Goal: Obtain resource: Obtain resource

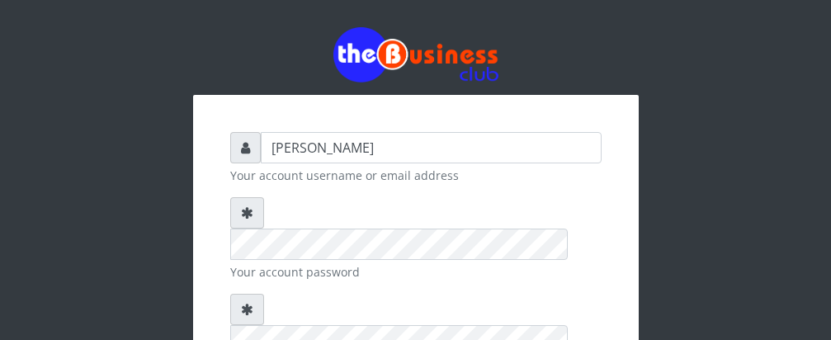
type input "[PERSON_NAME]"
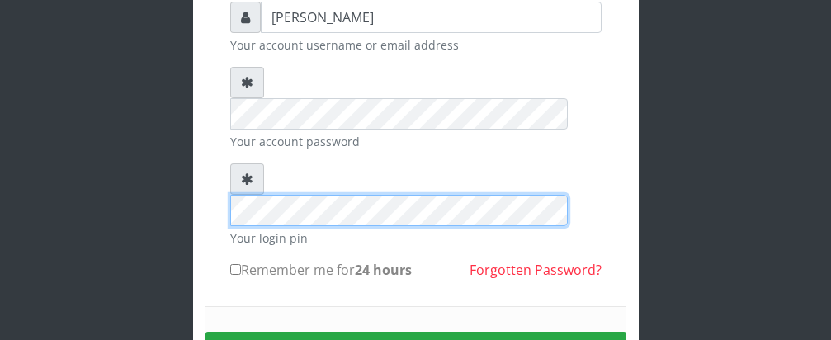
scroll to position [138, 0]
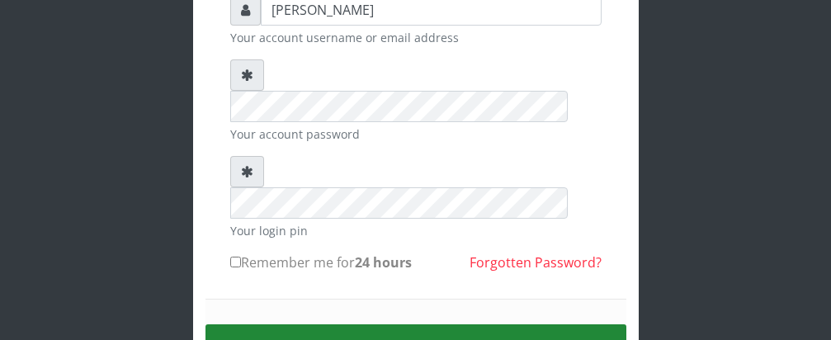
click at [444, 324] on button "Sign in" at bounding box center [415, 345] width 421 height 42
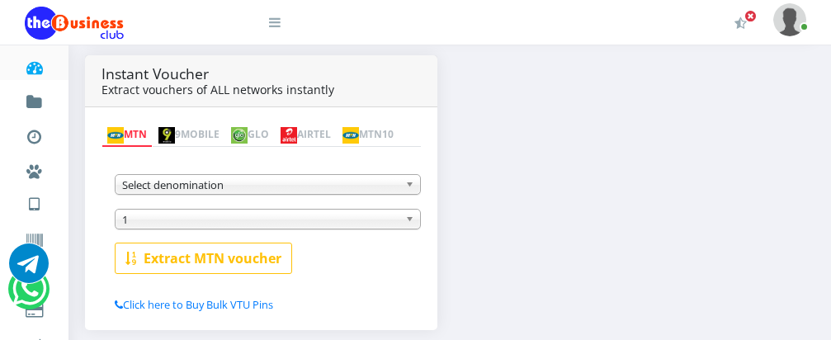
scroll to position [313, 0]
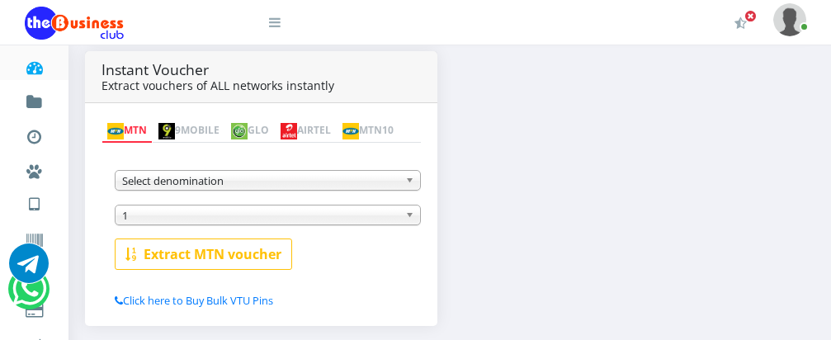
click at [247, 123] on img at bounding box center [239, 131] width 16 height 16
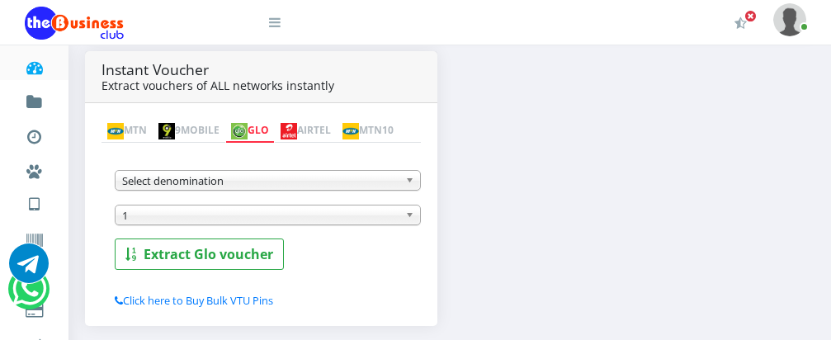
click at [408, 181] on b at bounding box center [412, 180] width 15 height 19
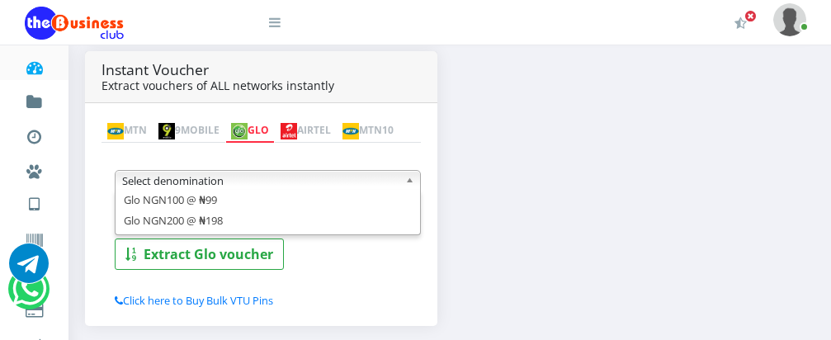
click at [136, 120] on link "MTN" at bounding box center [126, 131] width 51 height 23
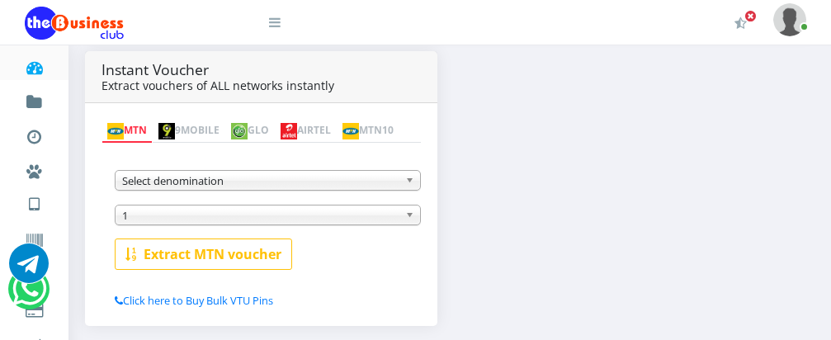
click at [337, 136] on link "MTN10" at bounding box center [368, 131] width 63 height 23
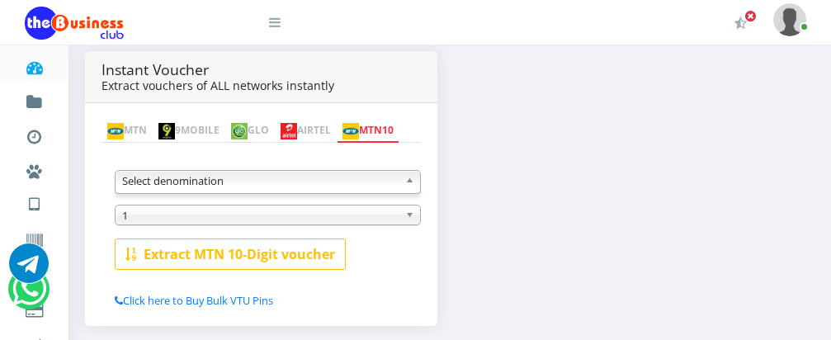
click at [410, 184] on b at bounding box center [412, 180] width 15 height 19
click at [134, 120] on link "MTN" at bounding box center [126, 131] width 51 height 23
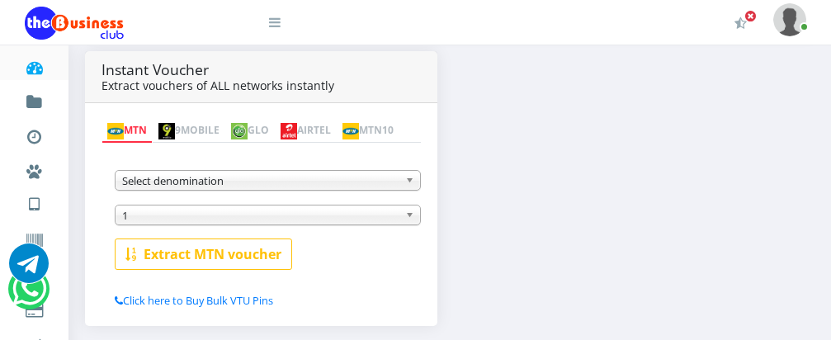
click at [411, 180] on b at bounding box center [412, 180] width 15 height 19
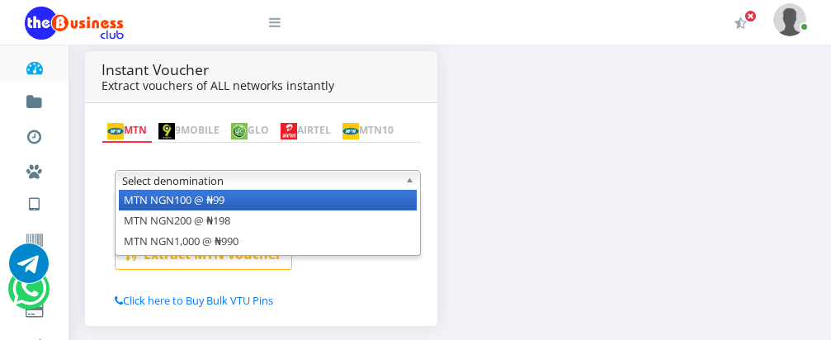
click at [397, 207] on li "MTN NGN100 @ ₦99" at bounding box center [268, 200] width 298 height 21
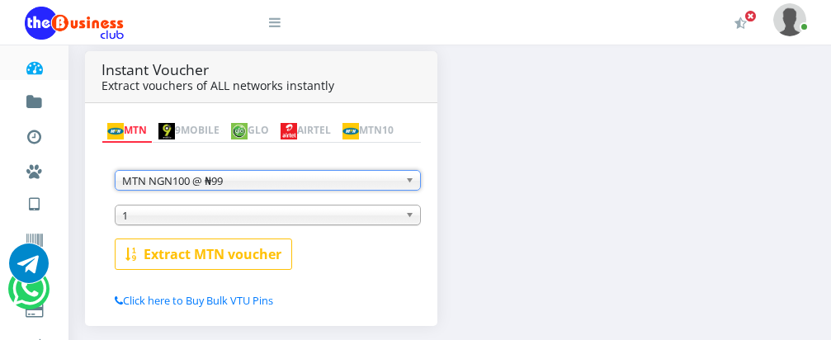
click at [356, 216] on span "1" at bounding box center [260, 215] width 276 height 20
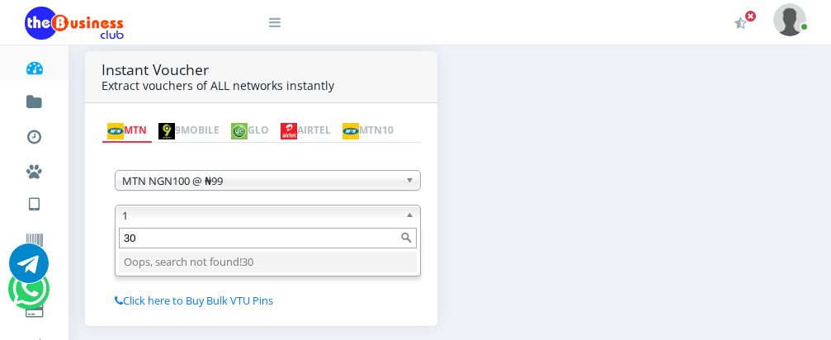
type input "3"
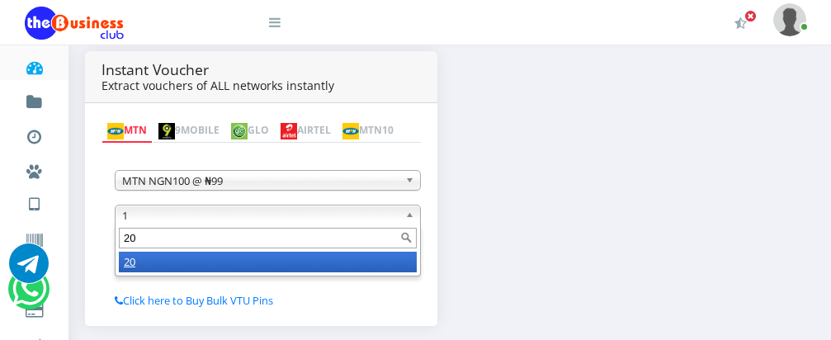
click at [369, 242] on input "20" at bounding box center [268, 238] width 298 height 21
type input "20"
click at [350, 264] on li "20" at bounding box center [268, 262] width 298 height 21
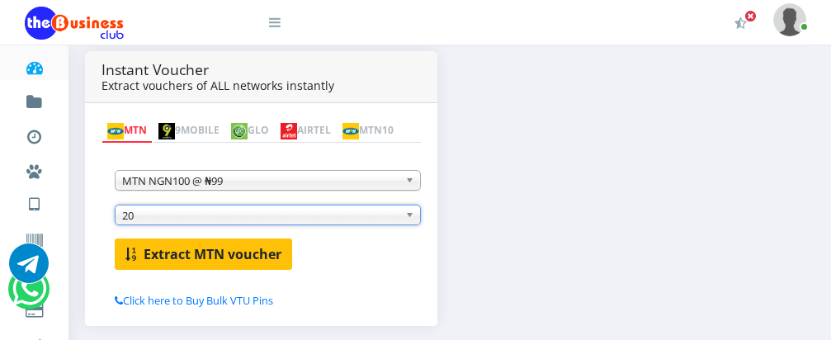
click at [227, 258] on b "Extract MTN voucher" at bounding box center [213, 254] width 138 height 18
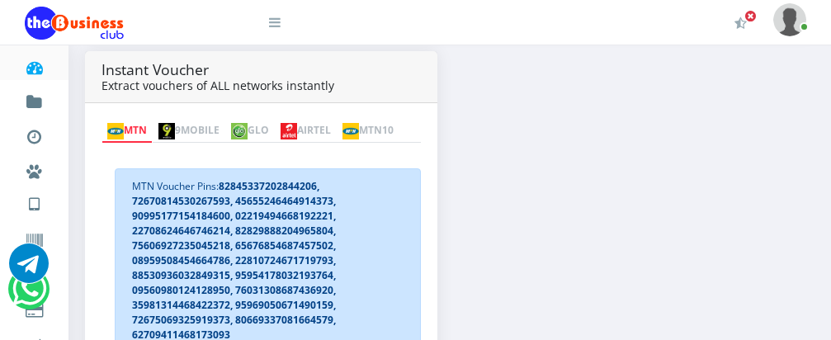
click at [120, 123] on img at bounding box center [115, 131] width 16 height 16
click at [121, 123] on img at bounding box center [115, 131] width 16 height 16
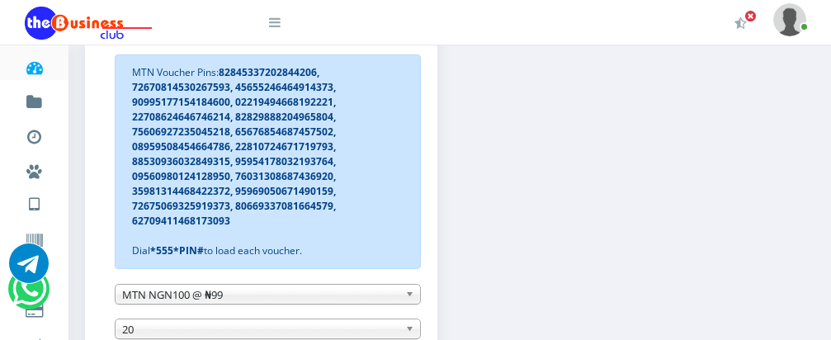
scroll to position [455, 0]
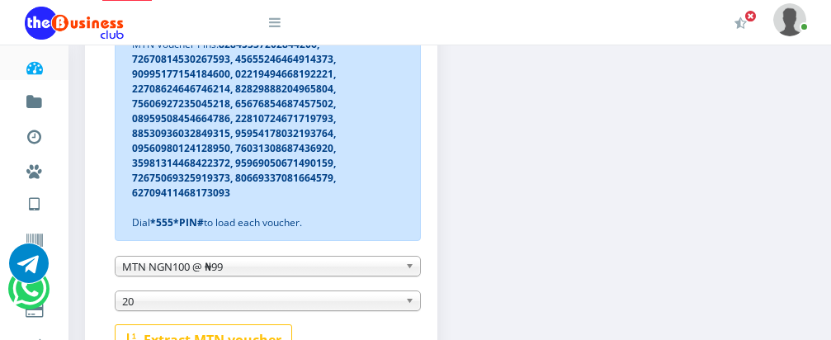
click at [407, 268] on b at bounding box center [412, 266] width 15 height 19
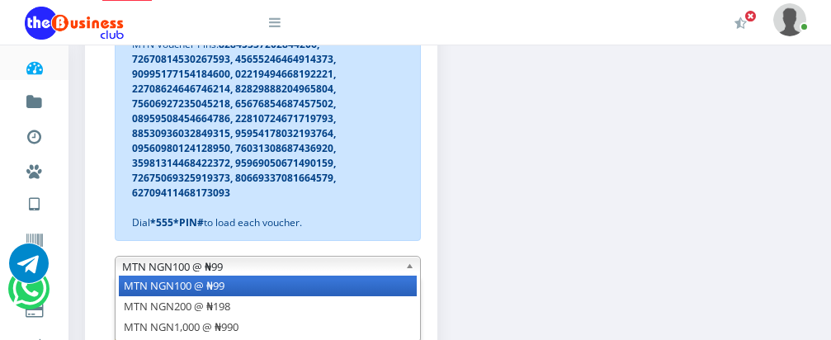
click at [384, 293] on li "MTN NGN100 @ ₦99" at bounding box center [268, 285] width 298 height 21
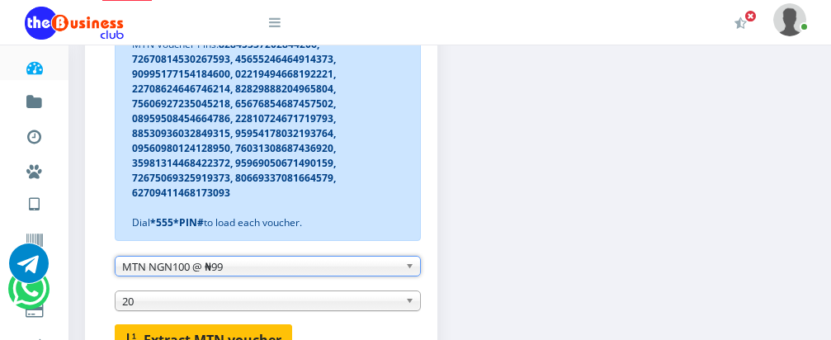
click at [275, 332] on button "Extract MTN voucher" at bounding box center [203, 339] width 177 height 31
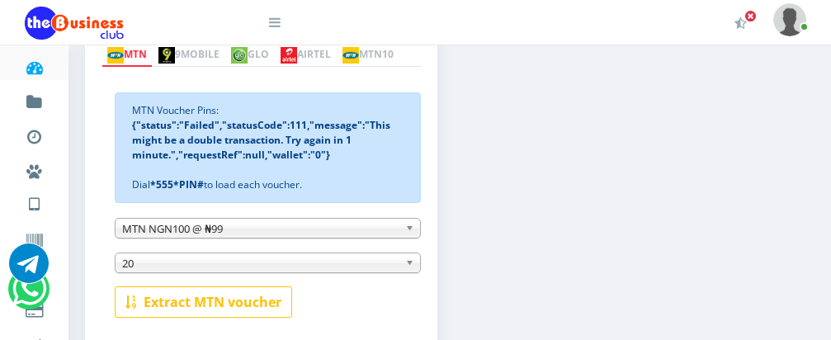
scroll to position [356, 0]
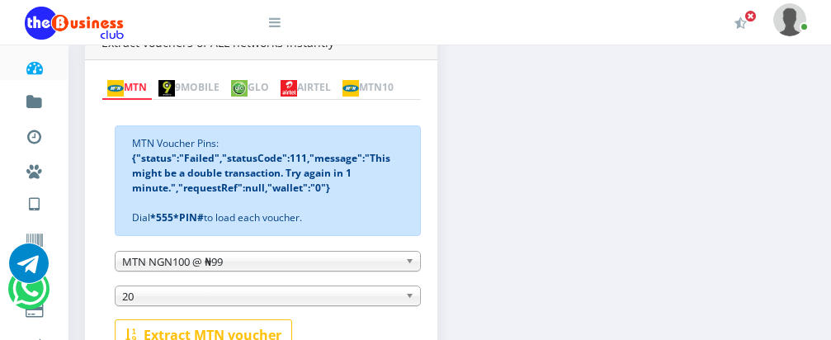
click at [409, 266] on b at bounding box center [412, 261] width 15 height 19
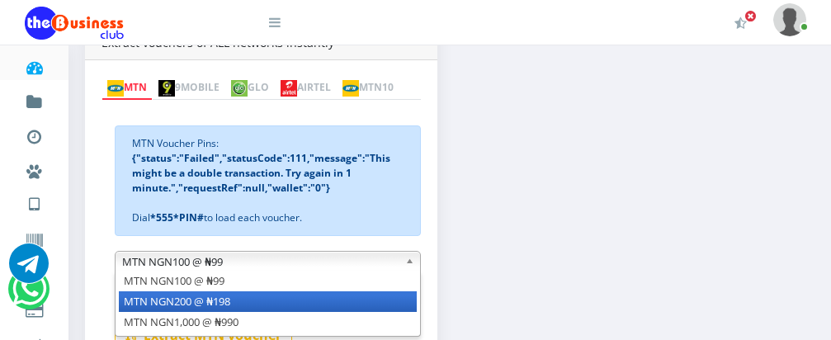
click at [319, 306] on li "MTN NGN200 @ ₦198" at bounding box center [268, 301] width 298 height 21
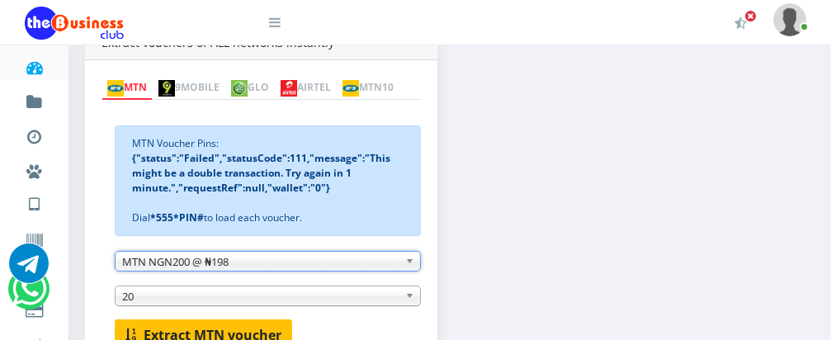
click at [280, 328] on button "Extract MTN voucher" at bounding box center [203, 334] width 177 height 31
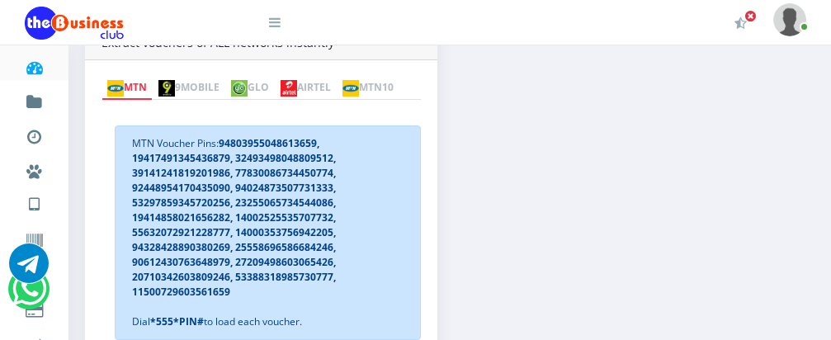
click at [144, 77] on link "MTN" at bounding box center [126, 88] width 51 height 23
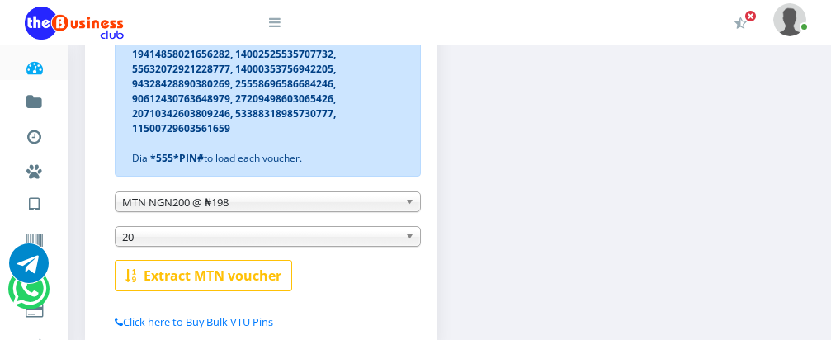
scroll to position [521, 0]
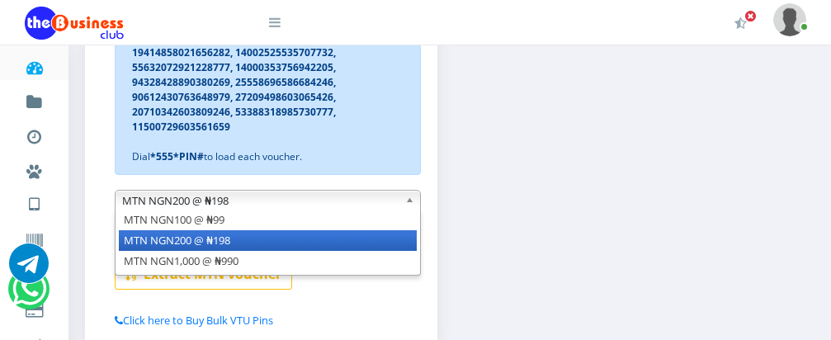
click at [411, 207] on b at bounding box center [412, 200] width 15 height 19
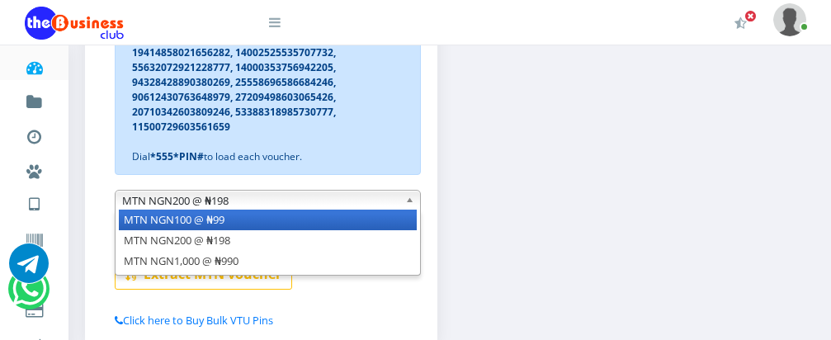
click at [379, 226] on li "MTN NGN100 @ ₦99" at bounding box center [268, 220] width 298 height 21
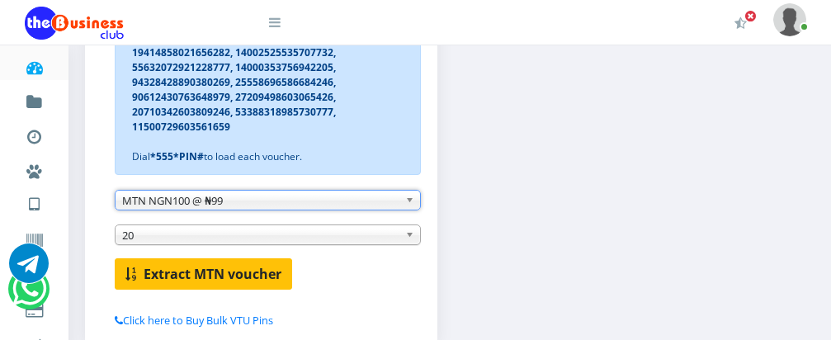
click at [244, 268] on b "Extract MTN voucher" at bounding box center [213, 274] width 138 height 18
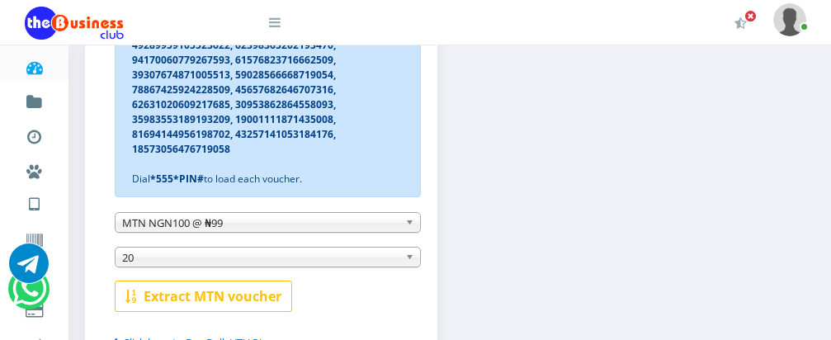
scroll to position [506, 0]
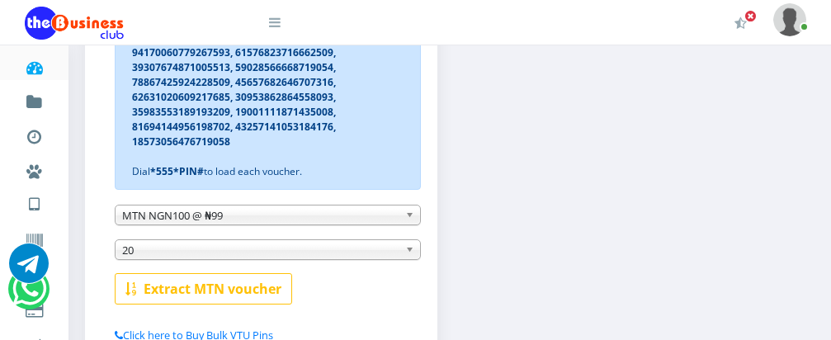
click at [407, 216] on b at bounding box center [412, 214] width 15 height 19
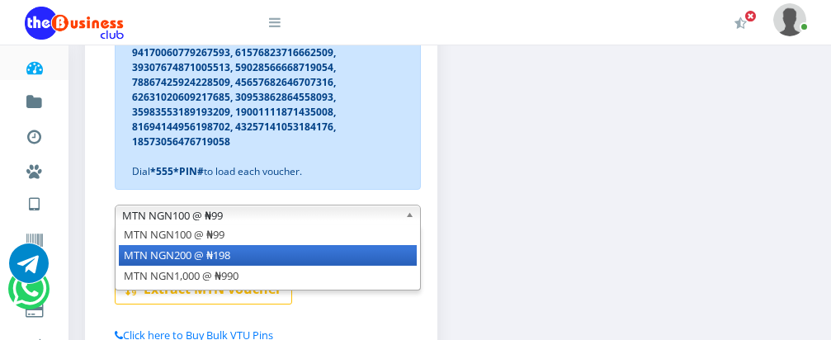
click at [349, 254] on li "MTN NGN200 @ ₦198" at bounding box center [268, 255] width 298 height 21
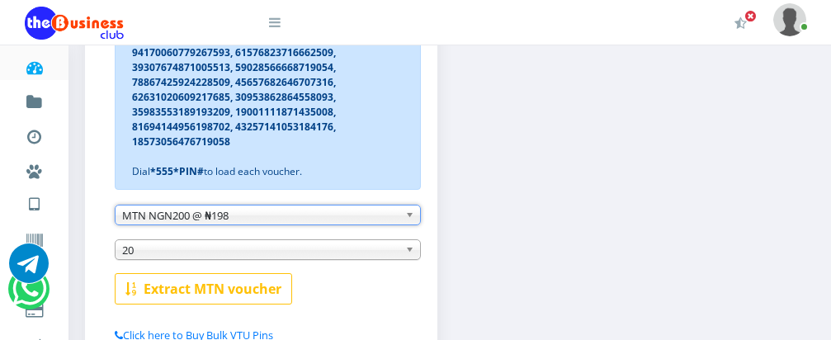
click at [324, 249] on span "20" at bounding box center [260, 250] width 276 height 20
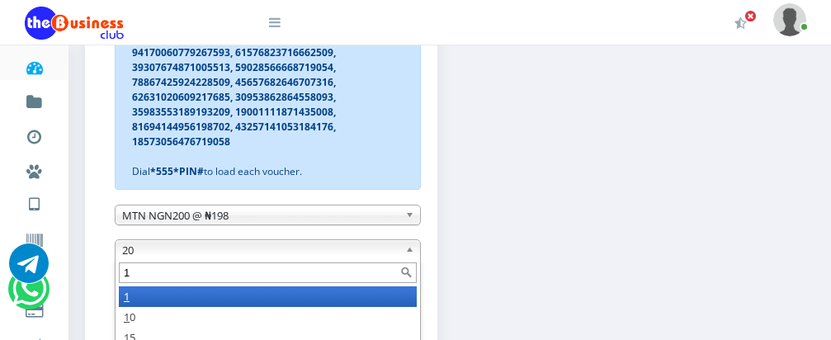
scroll to position [0, 0]
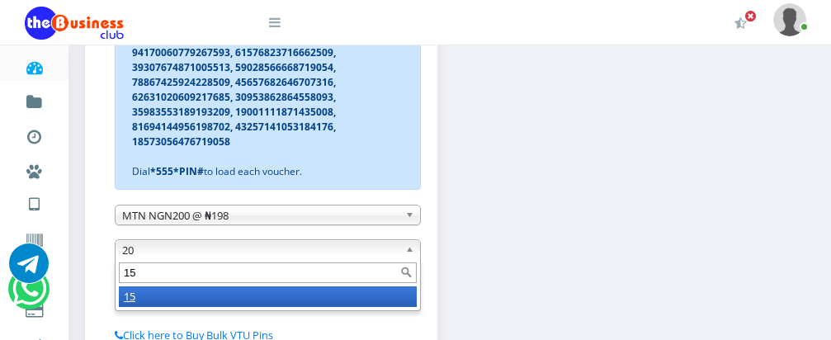
type input "15"
click at [308, 301] on li "15" at bounding box center [268, 296] width 298 height 21
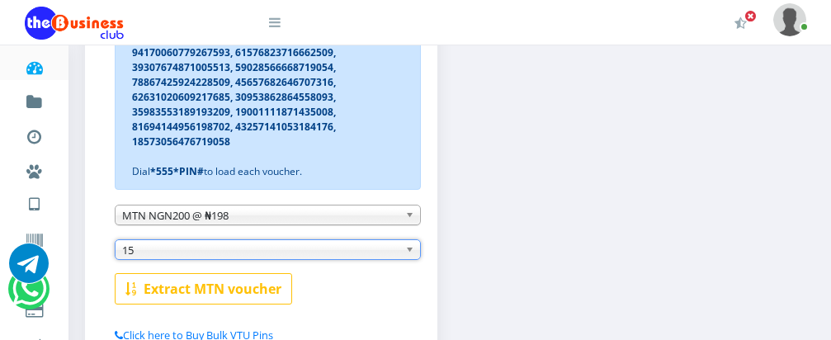
click at [409, 253] on b at bounding box center [412, 249] width 15 height 19
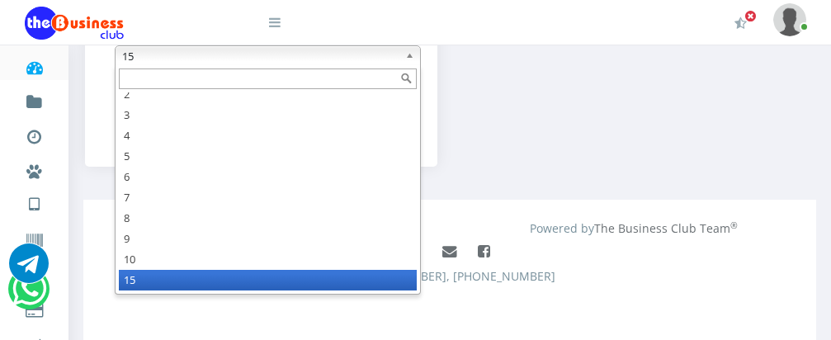
scroll to position [49, 0]
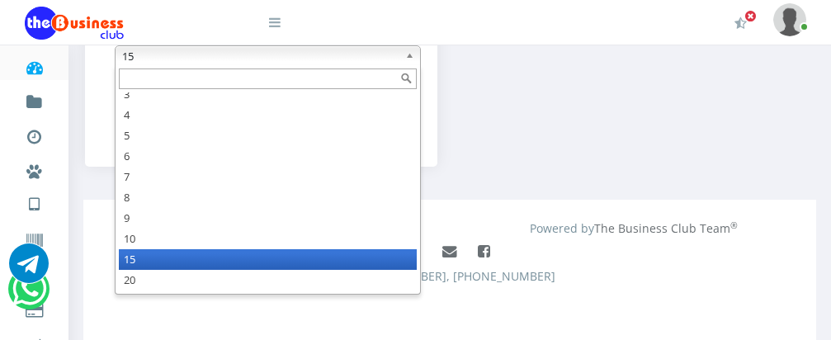
click at [332, 257] on li "15" at bounding box center [268, 259] width 298 height 21
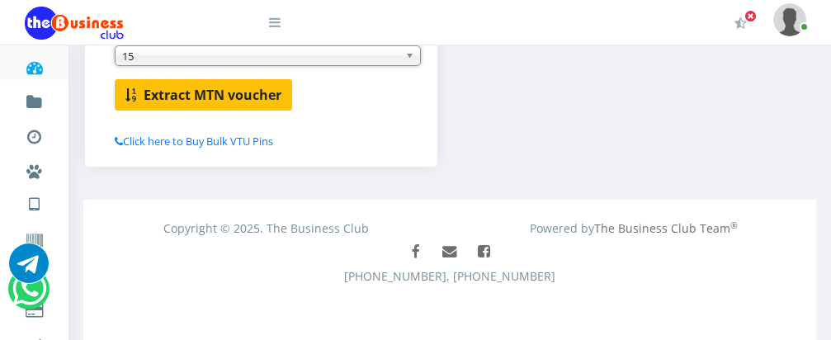
click at [193, 89] on b "Extract MTN voucher" at bounding box center [213, 95] width 138 height 18
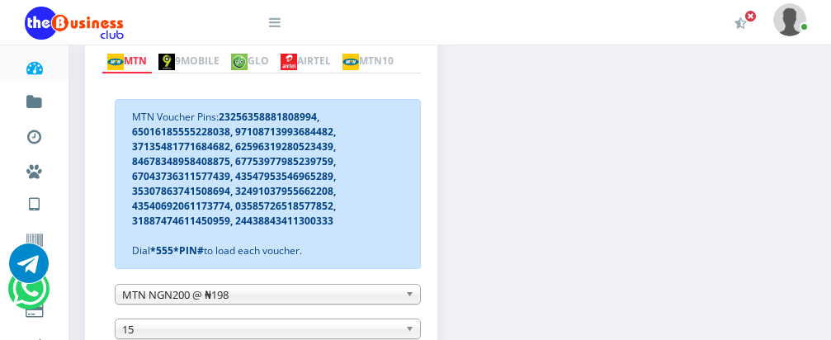
scroll to position [363, 0]
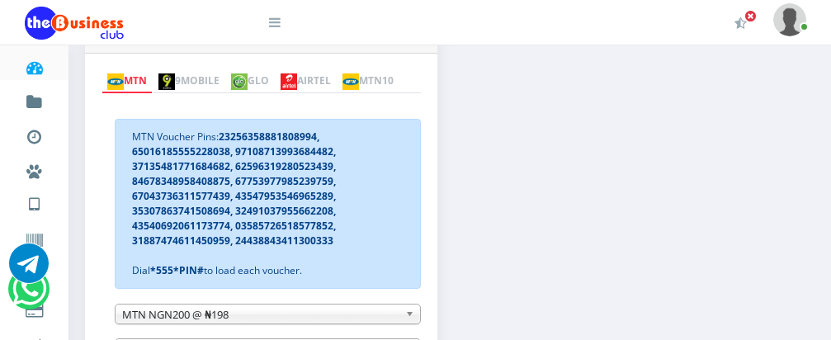
click at [297, 73] on img at bounding box center [288, 81] width 16 height 16
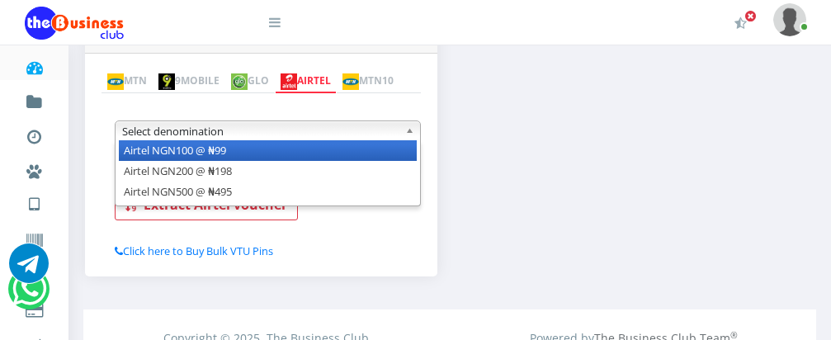
click at [411, 134] on b at bounding box center [412, 130] width 15 height 19
click at [388, 148] on li "Airtel NGN100 @ ₦99" at bounding box center [268, 150] width 298 height 21
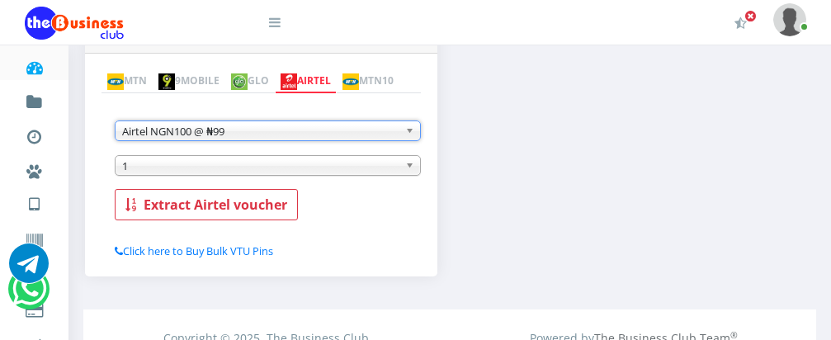
click at [280, 170] on span "1" at bounding box center [260, 166] width 276 height 20
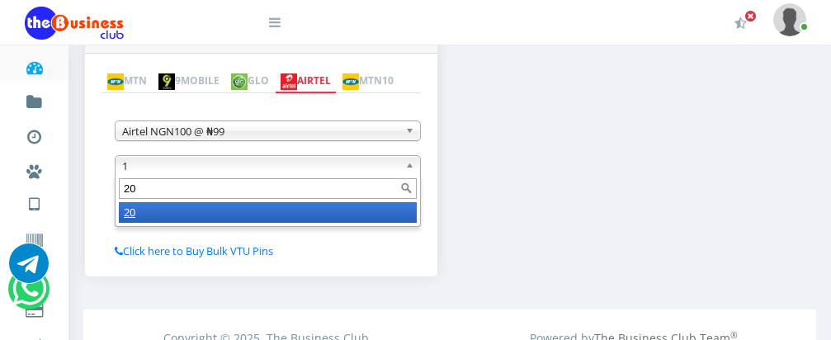
type input "20"
click at [234, 219] on li "20" at bounding box center [268, 212] width 298 height 21
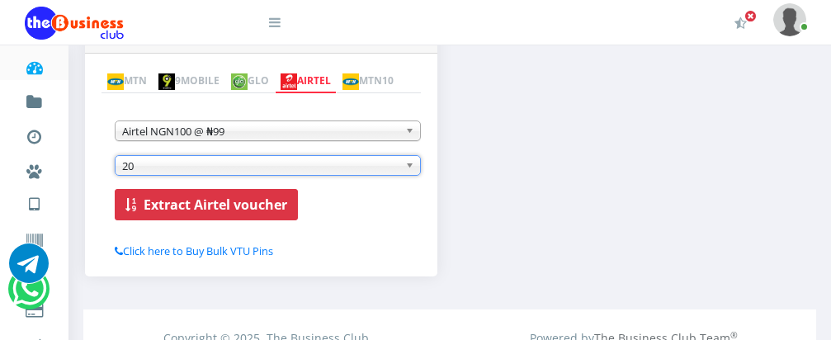
click at [233, 205] on b "Extract Airtel voucher" at bounding box center [216, 204] width 144 height 18
click at [329, 141] on span "Airtel NGN100 @ ₦99" at bounding box center [260, 131] width 276 height 20
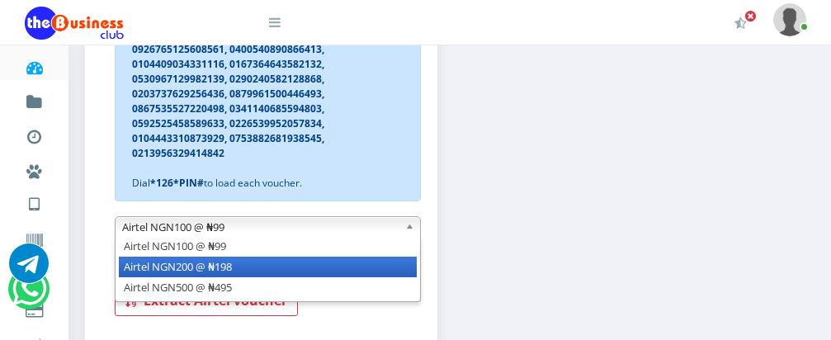
click at [321, 267] on li "Airtel NGN200 @ ₦198" at bounding box center [268, 267] width 298 height 21
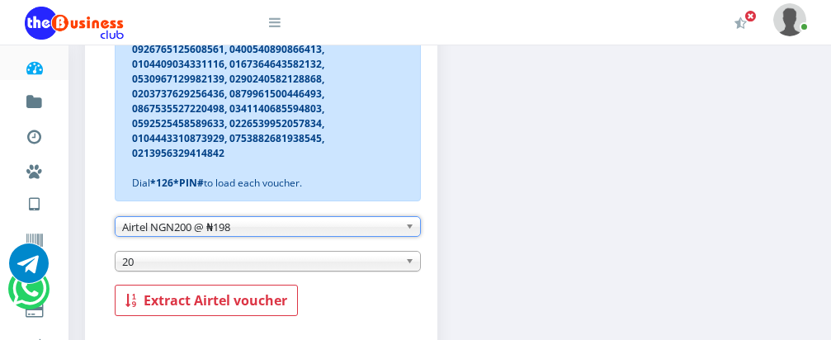
click at [321, 267] on span "20" at bounding box center [260, 262] width 276 height 20
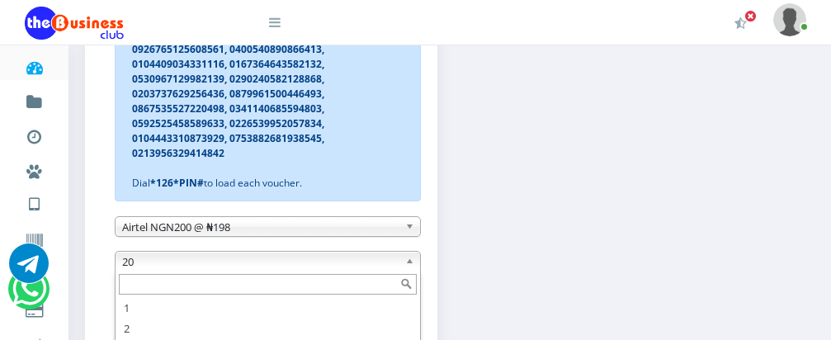
scroll to position [49, 0]
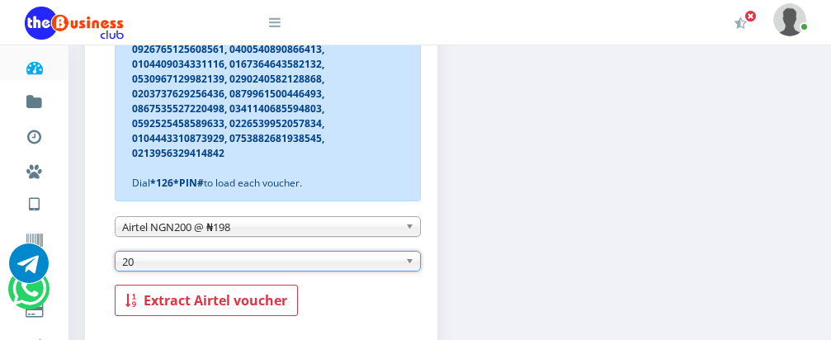
click at [321, 267] on span "20" at bounding box center [260, 262] width 276 height 20
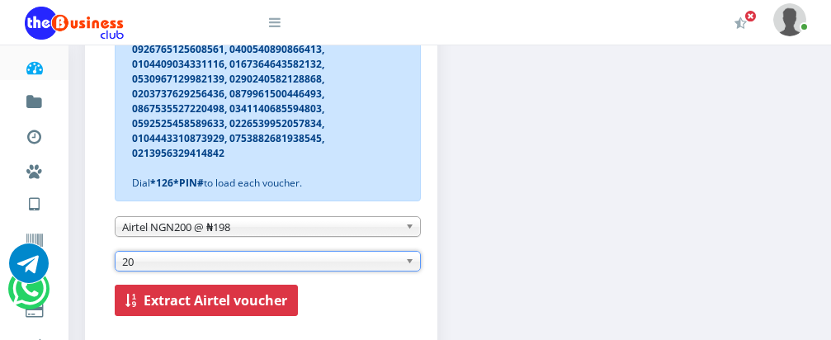
click at [226, 303] on b "Extract Airtel voucher" at bounding box center [216, 300] width 144 height 18
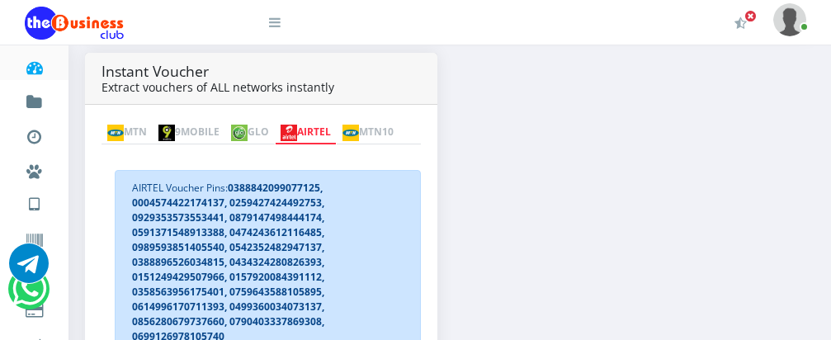
scroll to position [279, 0]
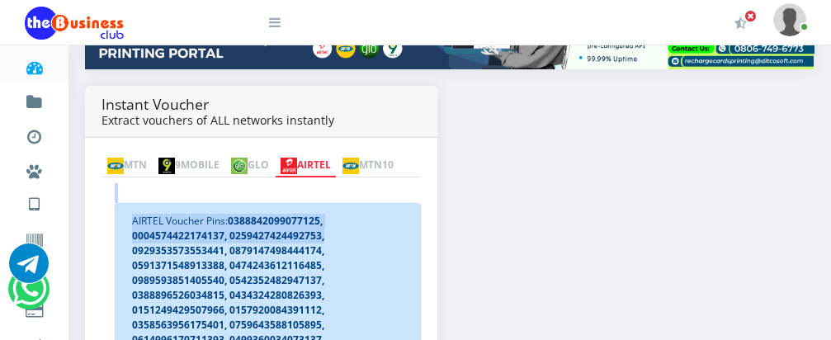
drag, startPoint x: 501, startPoint y: 238, endPoint x: 793, endPoint y: 180, distance: 296.8
click at [793, 180] on div "Instant Voucher Extract vouchers of ALL networks instantly MTN 9MOBILE GLO AIRT…" at bounding box center [450, 345] width 754 height 518
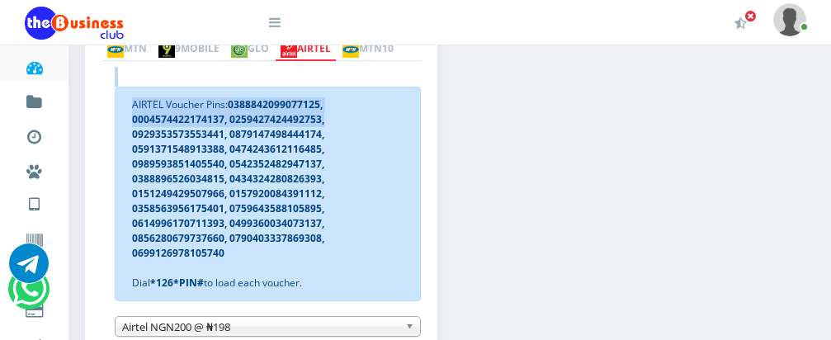
scroll to position [434, 0]
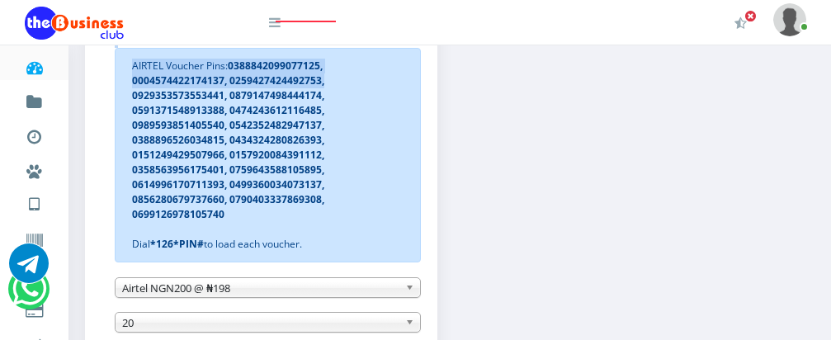
click at [407, 290] on b at bounding box center [412, 287] width 15 height 19
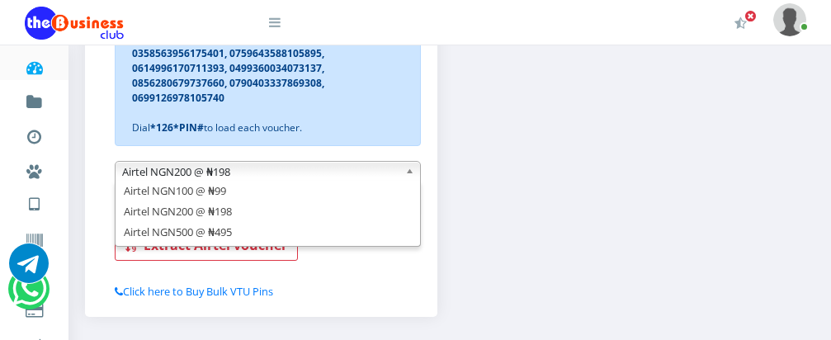
scroll to position [566, 0]
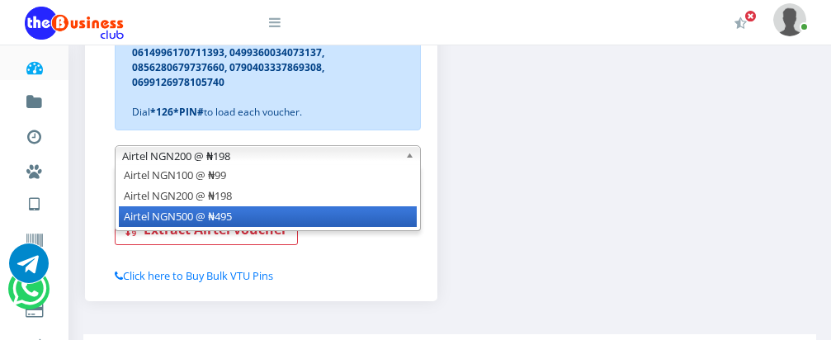
click at [275, 221] on li "Airtel NGN500 @ ₦495" at bounding box center [268, 216] width 298 height 21
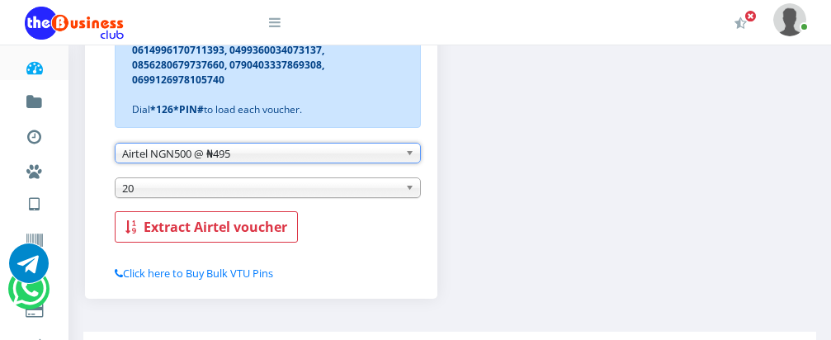
scroll to position [577, 0]
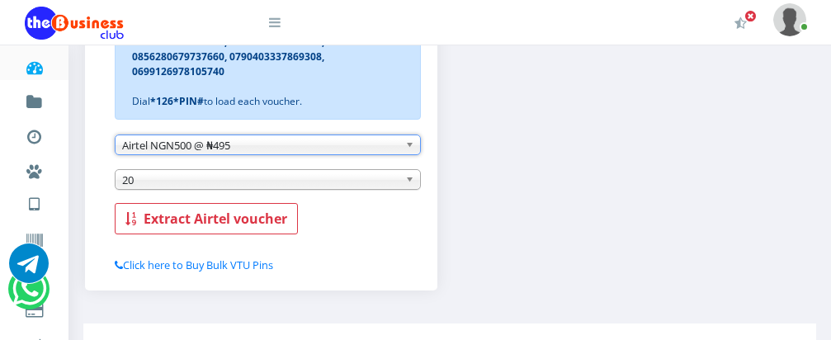
click at [280, 180] on span "20" at bounding box center [260, 180] width 276 height 20
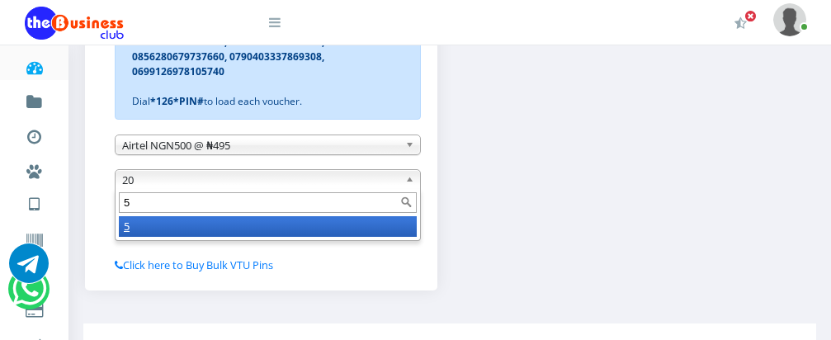
scroll to position [0, 0]
type input "5"
click at [299, 235] on li "5" at bounding box center [268, 226] width 298 height 21
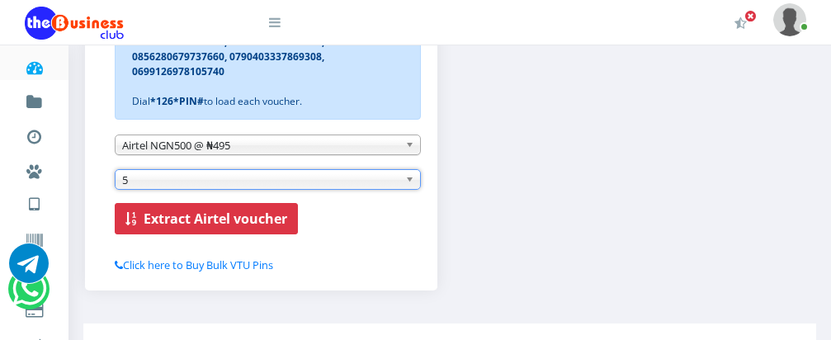
click at [257, 216] on b "Extract Airtel voucher" at bounding box center [216, 219] width 144 height 18
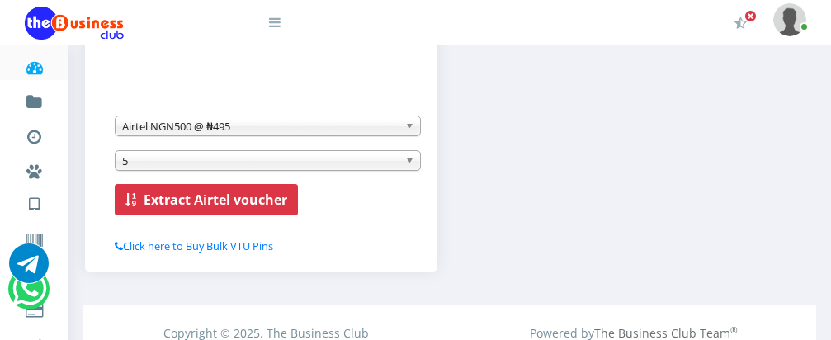
scroll to position [586, 0]
